Goal: Information Seeking & Learning: Understand process/instructions

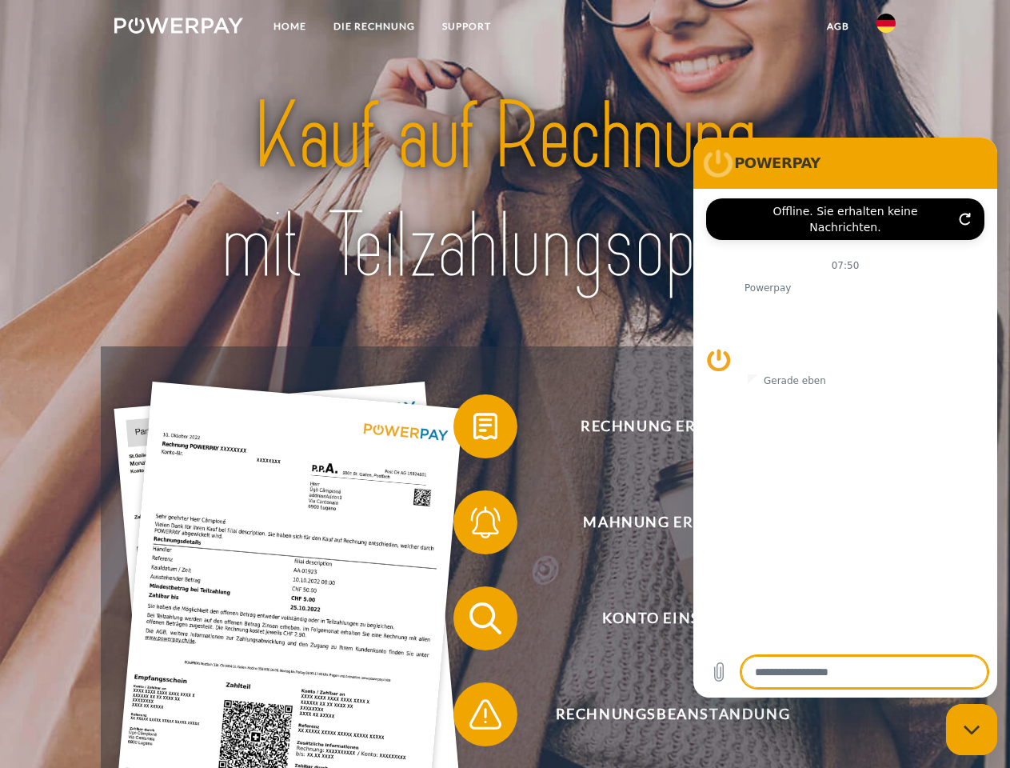
click at [178, 28] on img at bounding box center [178, 26] width 129 height 16
click at [886, 28] on img at bounding box center [886, 23] width 19 height 19
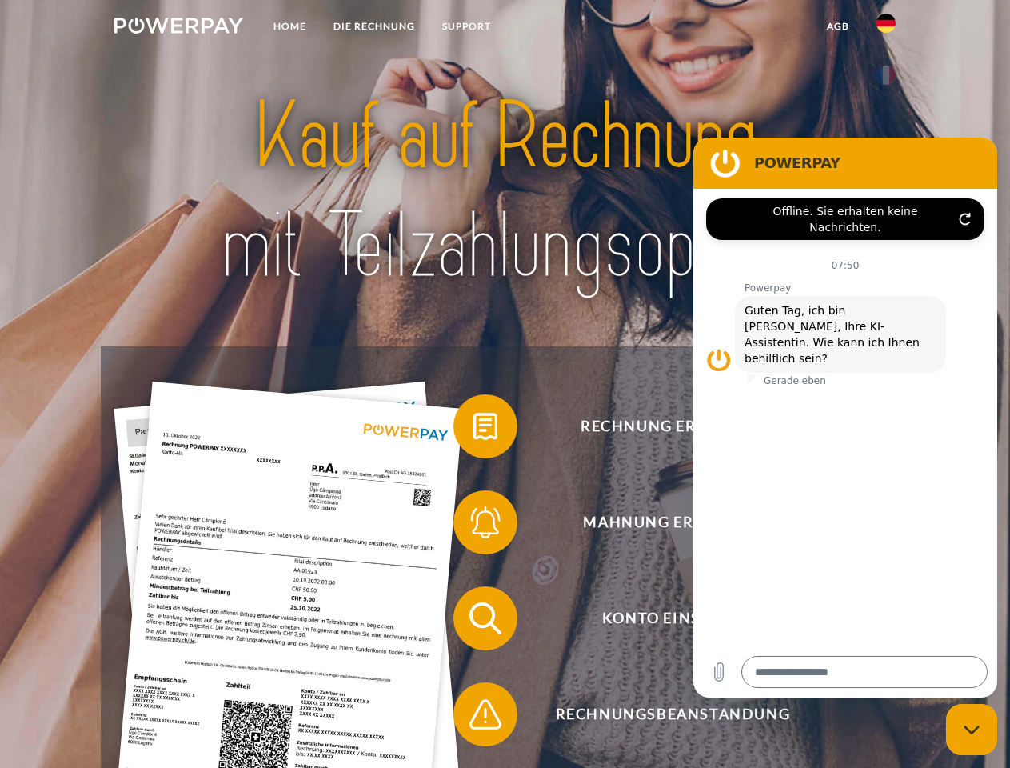
click at [838, 26] on link "agb" at bounding box center [839, 26] width 50 height 29
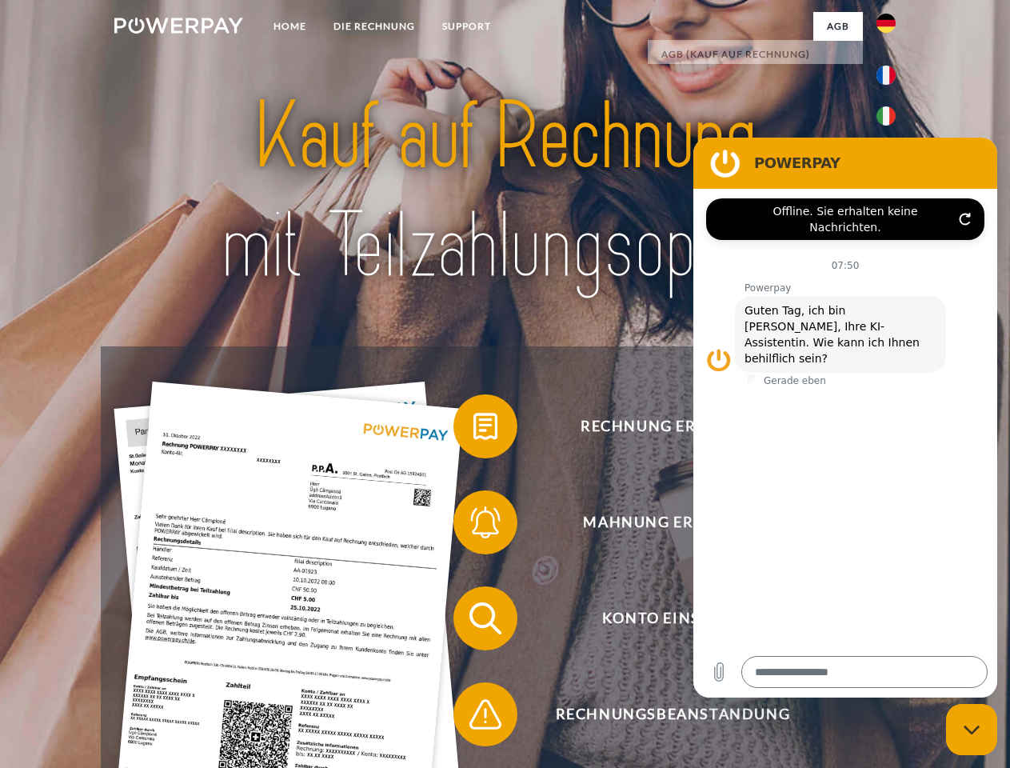
click at [474, 430] on span at bounding box center [462, 426] width 80 height 80
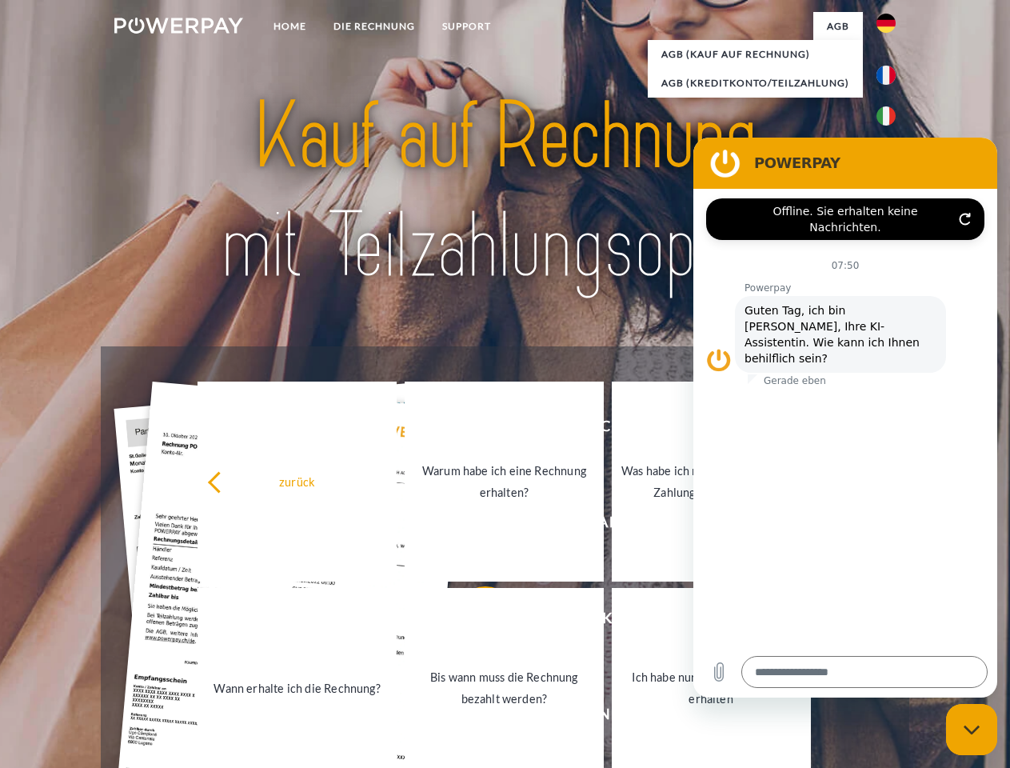
click at [474, 526] on div "zurück Warum habe ich eine Rechnung erhalten? Was habe ich noch offen, ist mein…" at bounding box center [505, 584] width 646 height 413
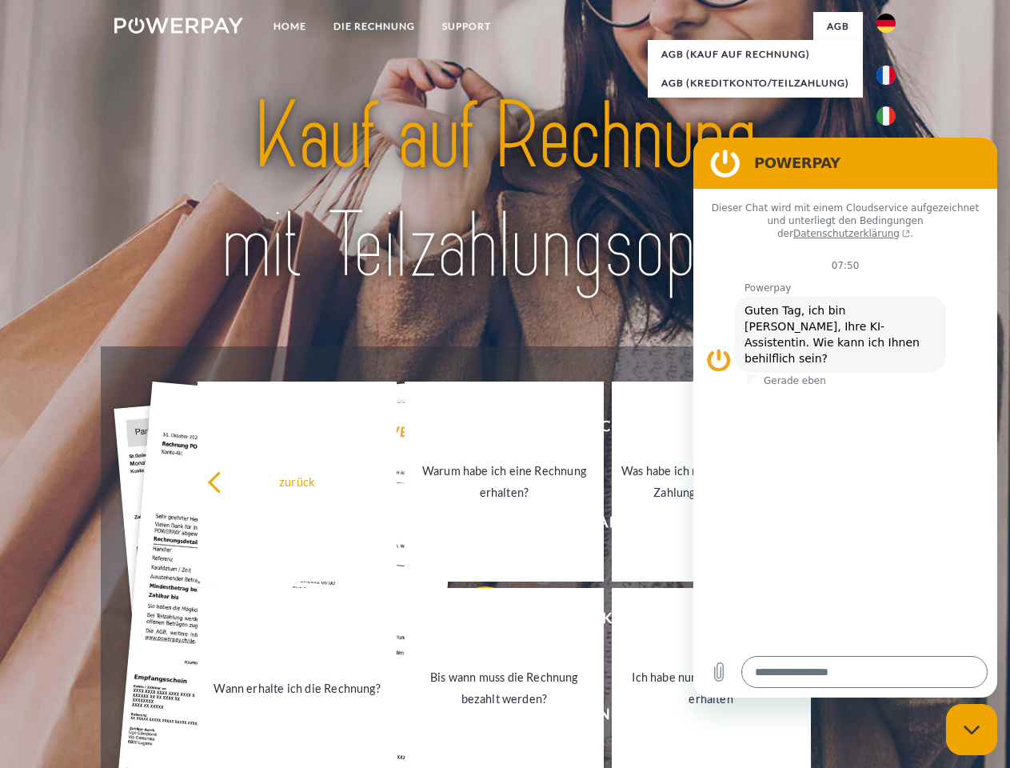
click at [474, 622] on link "Bis wann muss die Rechnung bezahlt werden?" at bounding box center [504, 688] width 199 height 200
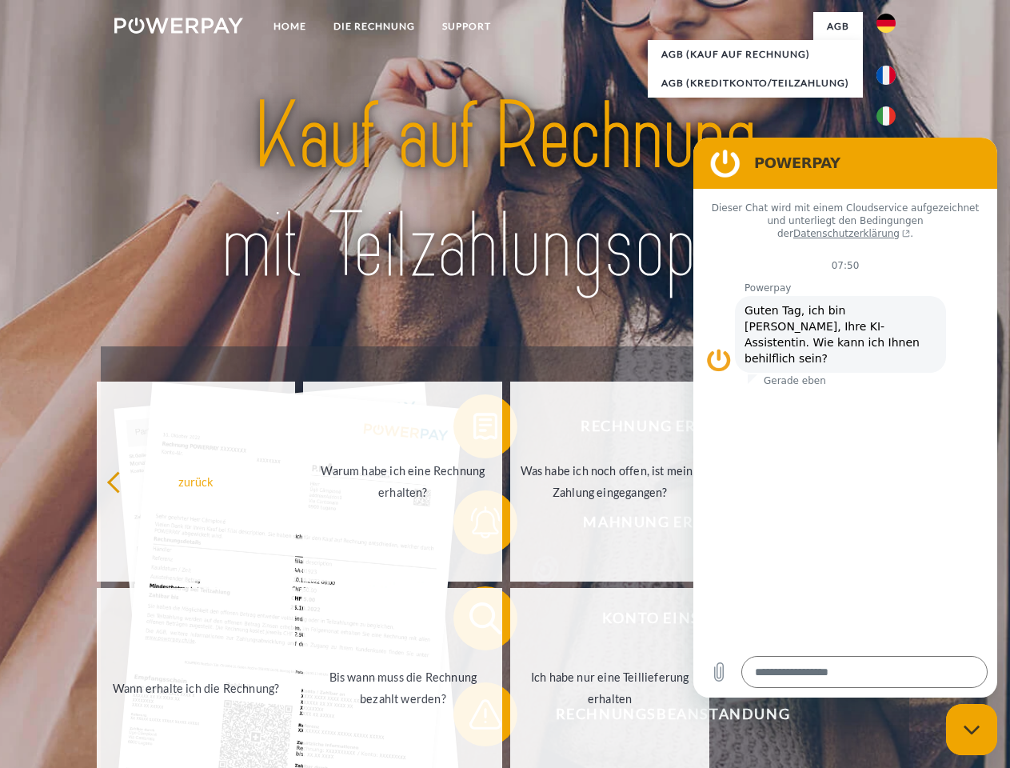
click at [474, 718] on span at bounding box center [462, 714] width 80 height 80
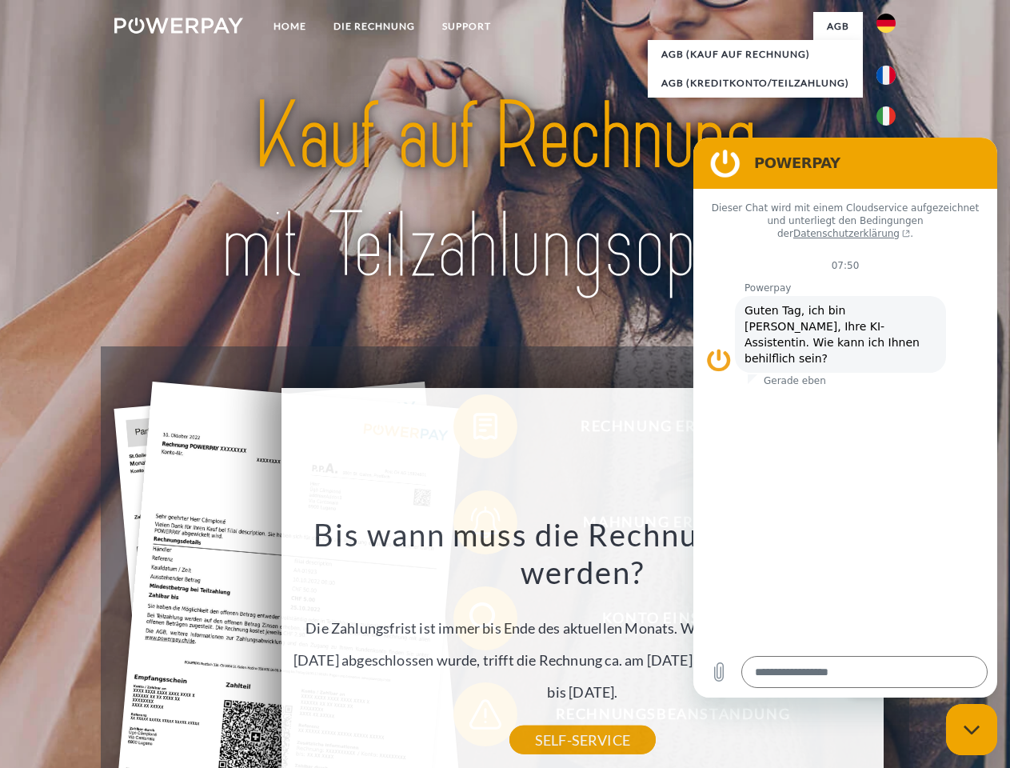
click at [972, 730] on icon "Messaging-Fenster schließen" at bounding box center [972, 730] width 17 height 10
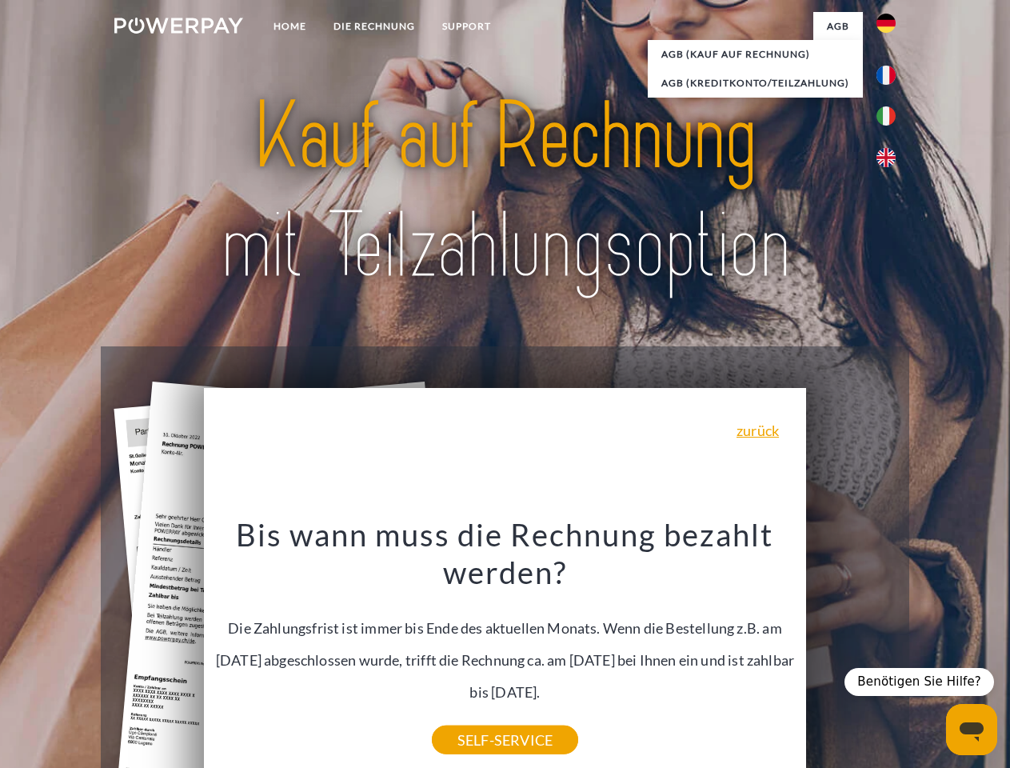
type textarea "*"
